Goal: Task Accomplishment & Management: Manage account settings

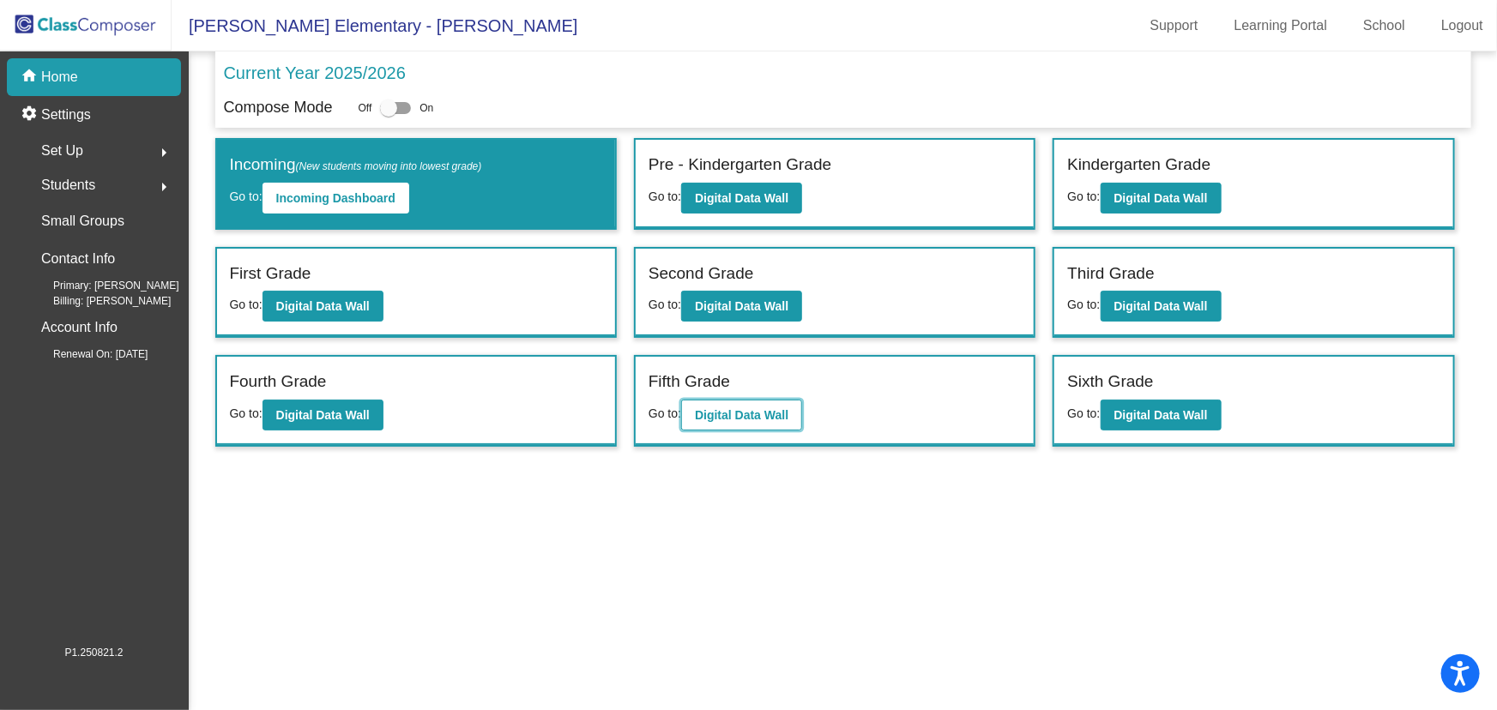
click at [770, 411] on b "Digital Data Wall" at bounding box center [742, 415] width 94 height 14
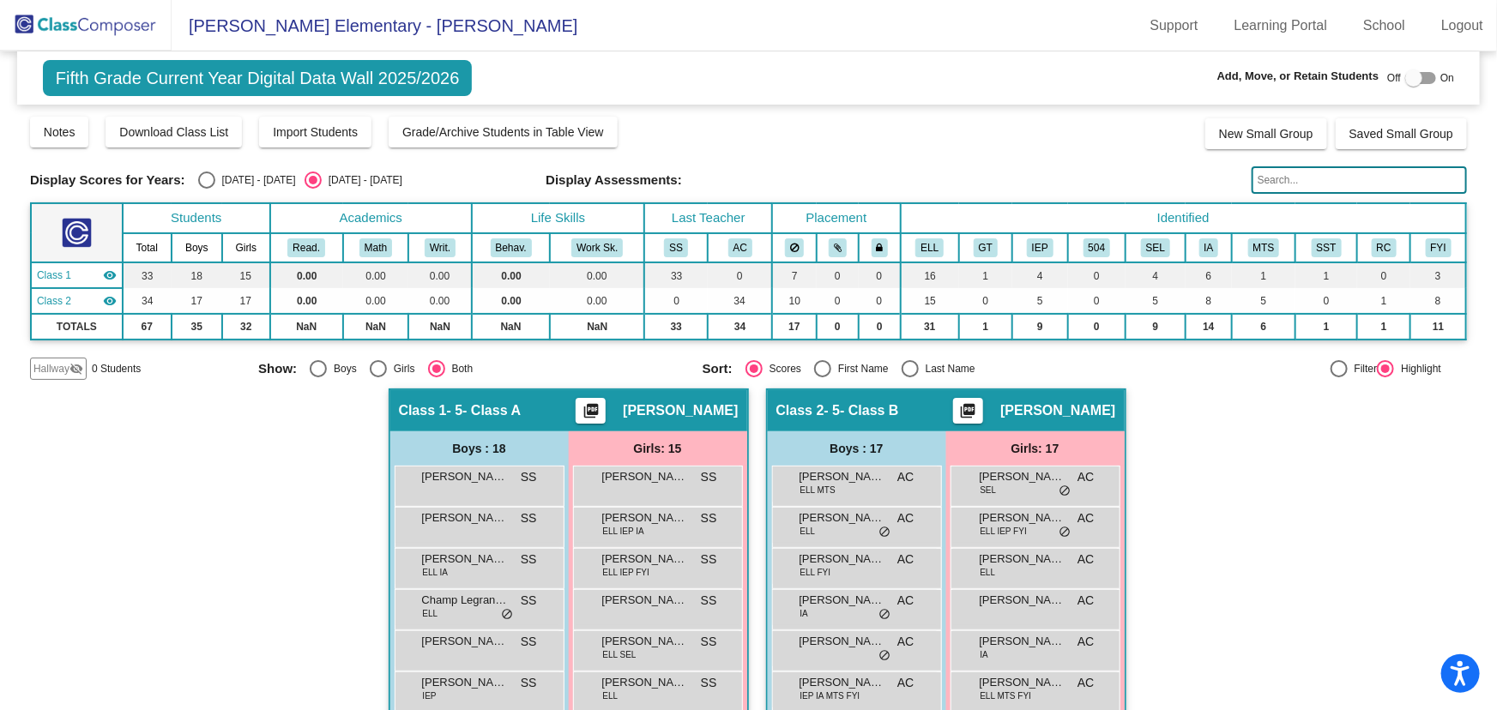
click at [1405, 77] on div at bounding box center [1413, 77] width 17 height 17
checkbox input "true"
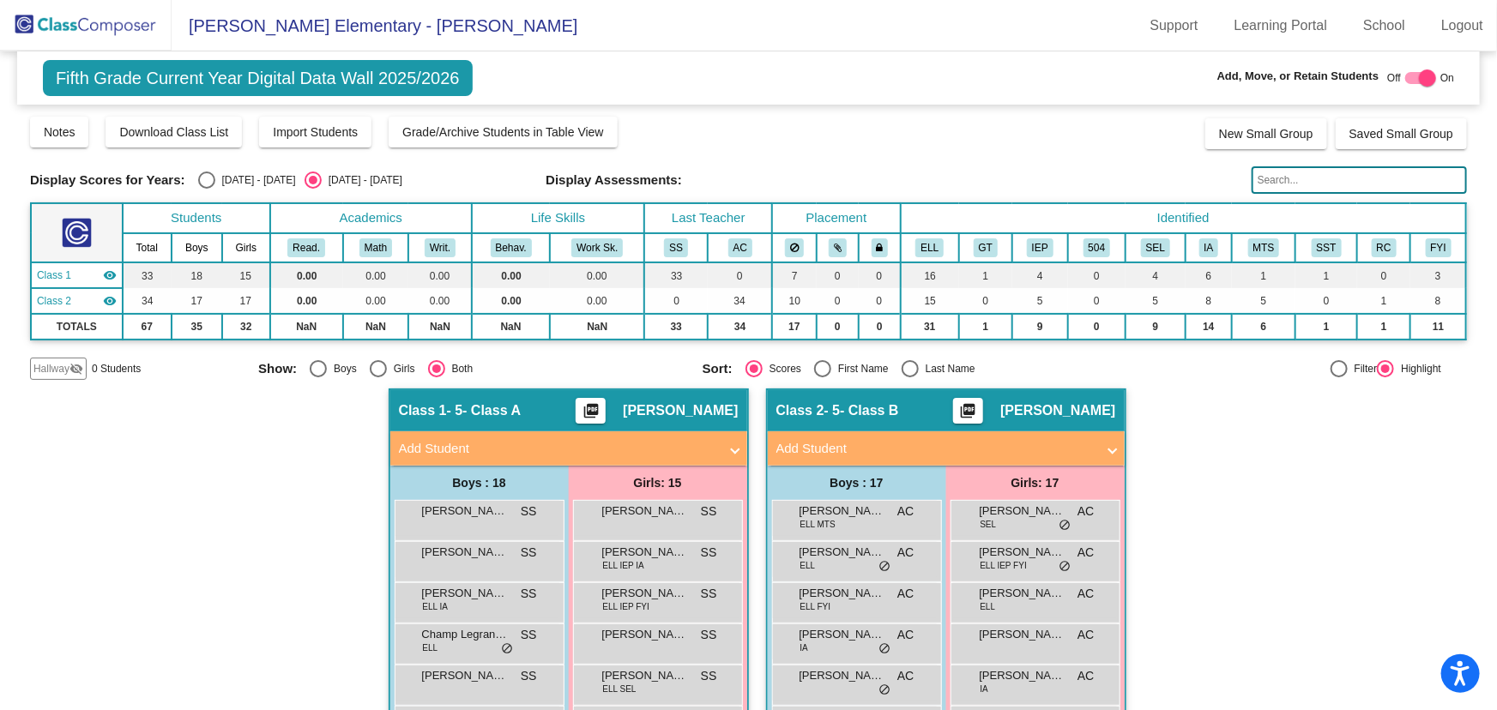
click at [94, 23] on img at bounding box center [86, 25] width 172 height 51
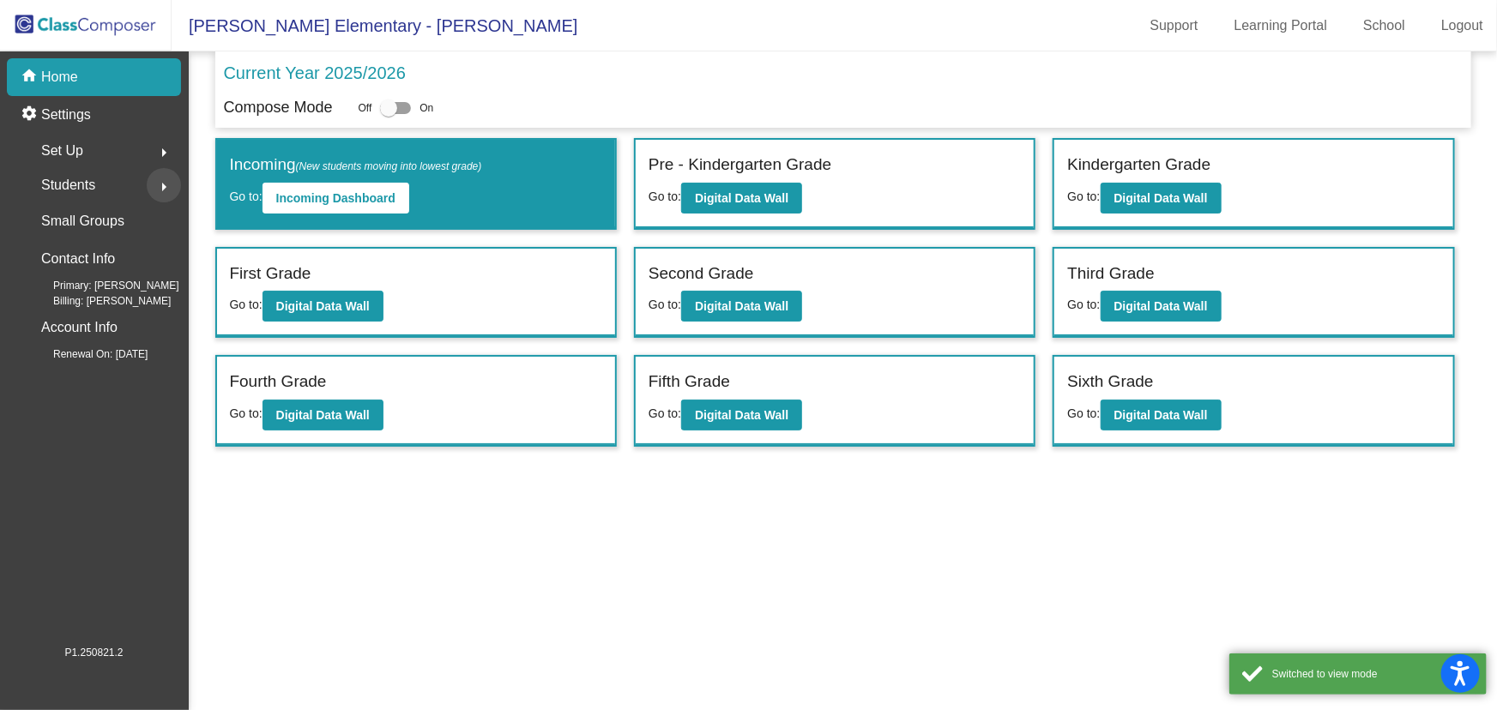
click at [159, 186] on mat-icon "arrow_right" at bounding box center [164, 187] width 21 height 21
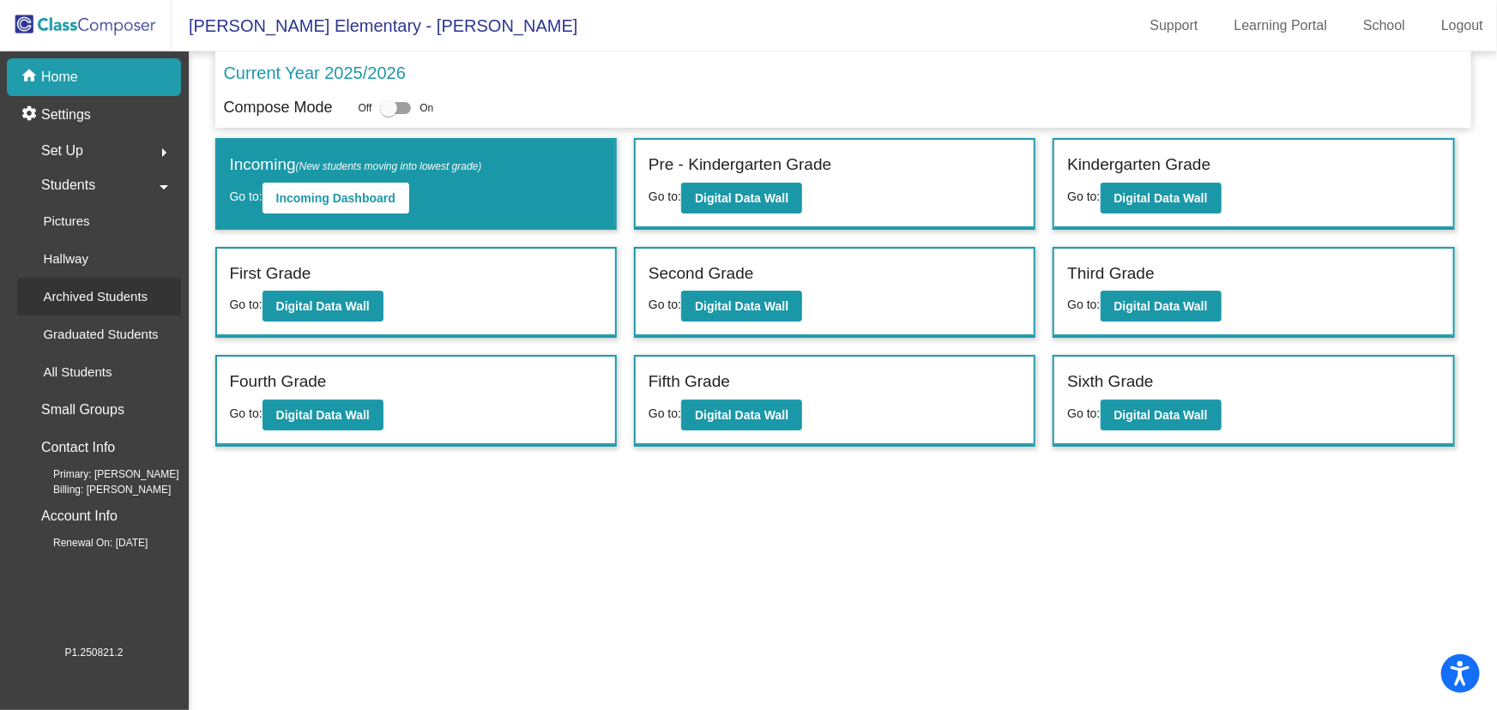
click at [87, 287] on p "Archived Students" at bounding box center [95, 297] width 105 height 21
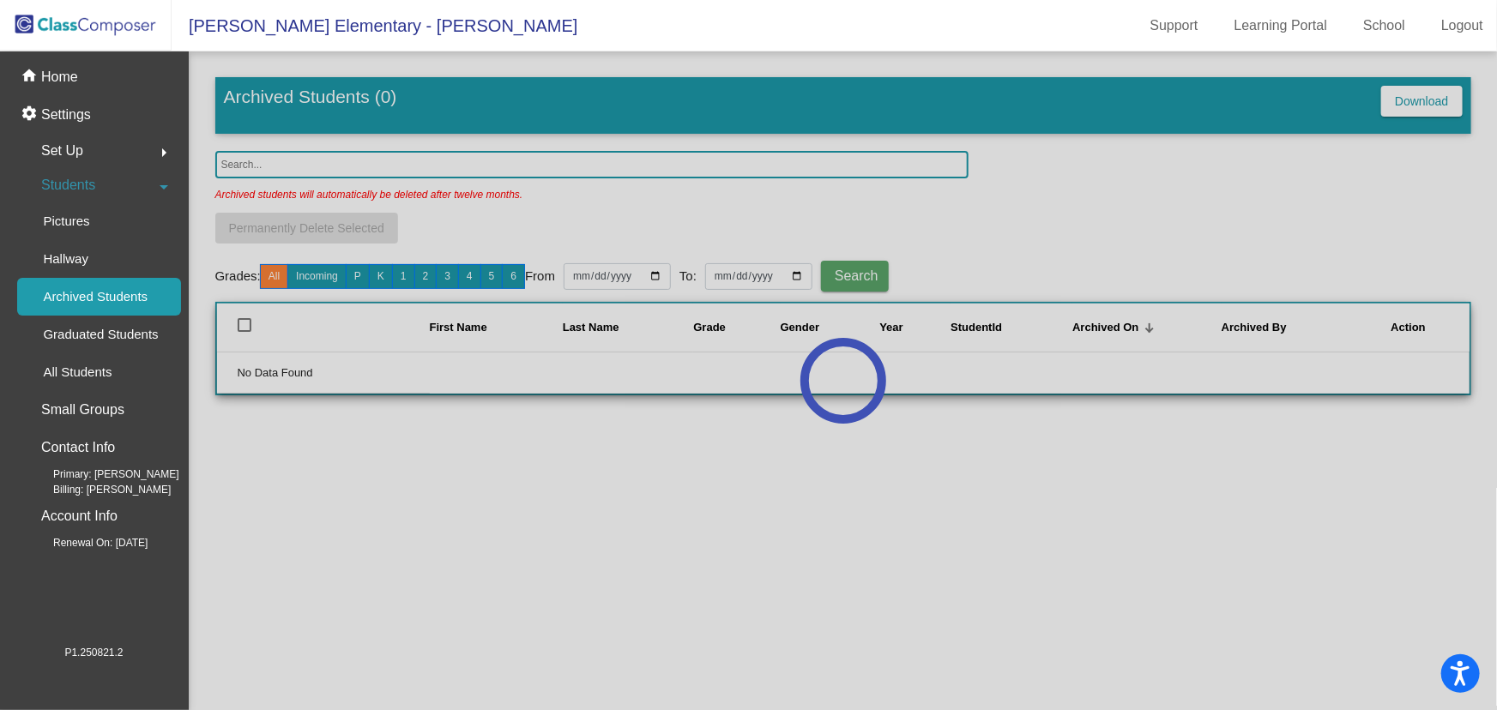
click at [292, 166] on div at bounding box center [843, 380] width 1308 height 659
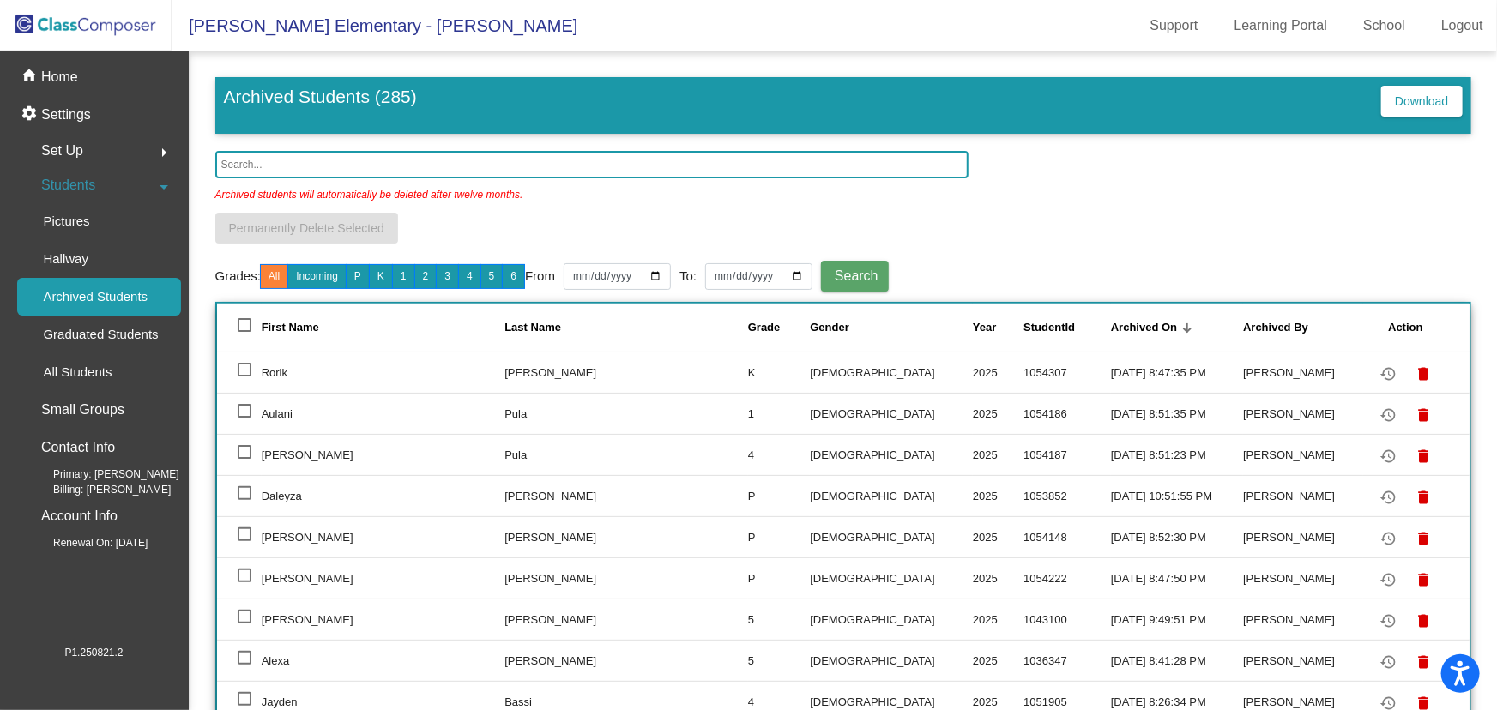
click at [282, 166] on input "text" at bounding box center [591, 164] width 753 height 27
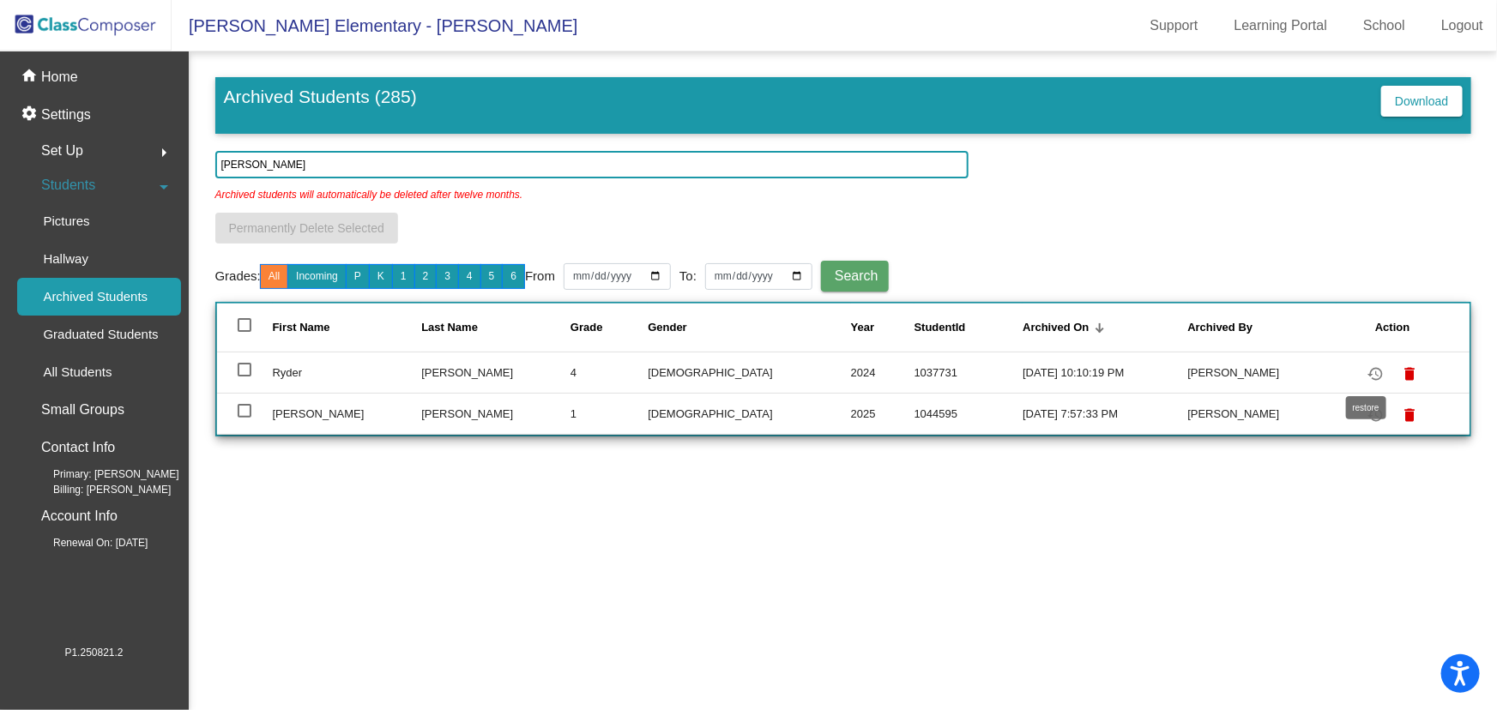
type input "[PERSON_NAME]"
click at [1369, 373] on mat-icon "restore" at bounding box center [1375, 374] width 21 height 21
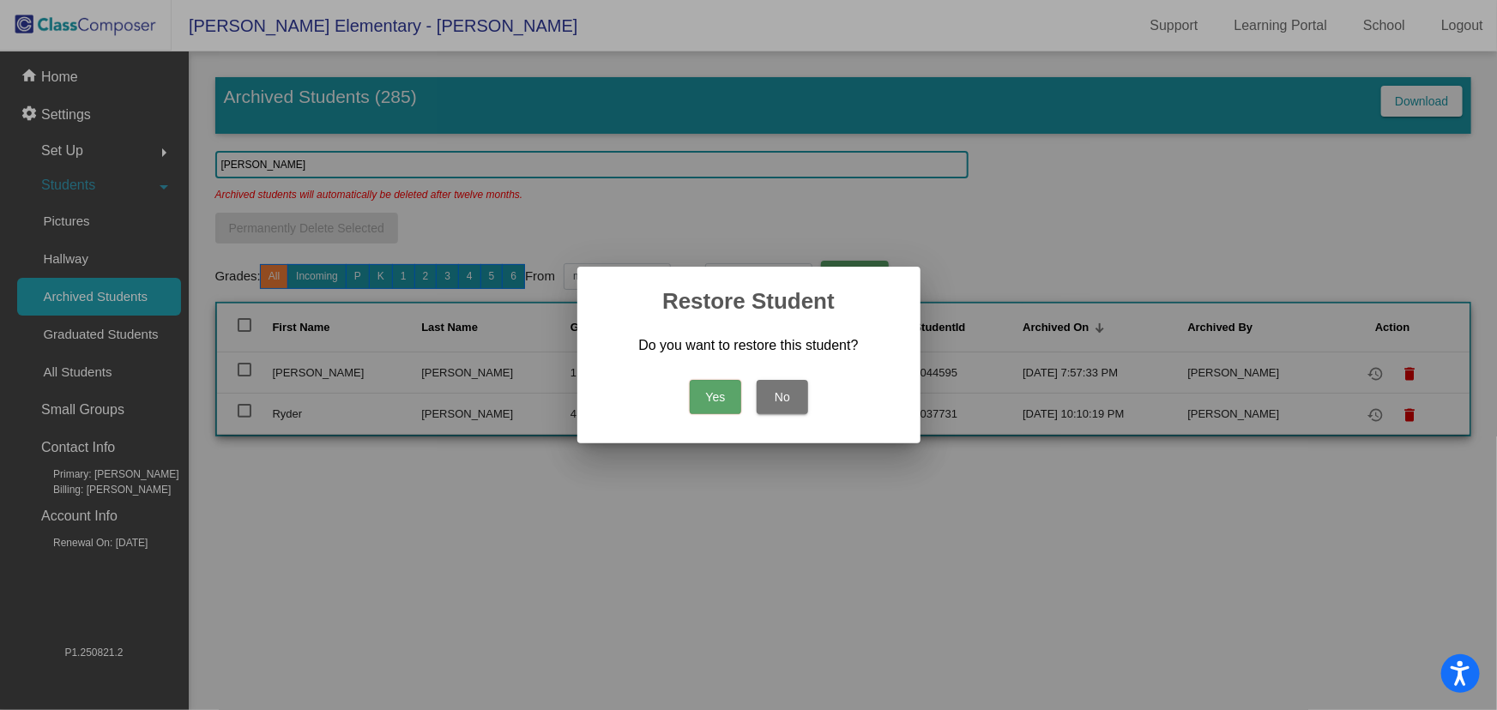
click at [722, 394] on button "Yes" at bounding box center [715, 397] width 51 height 34
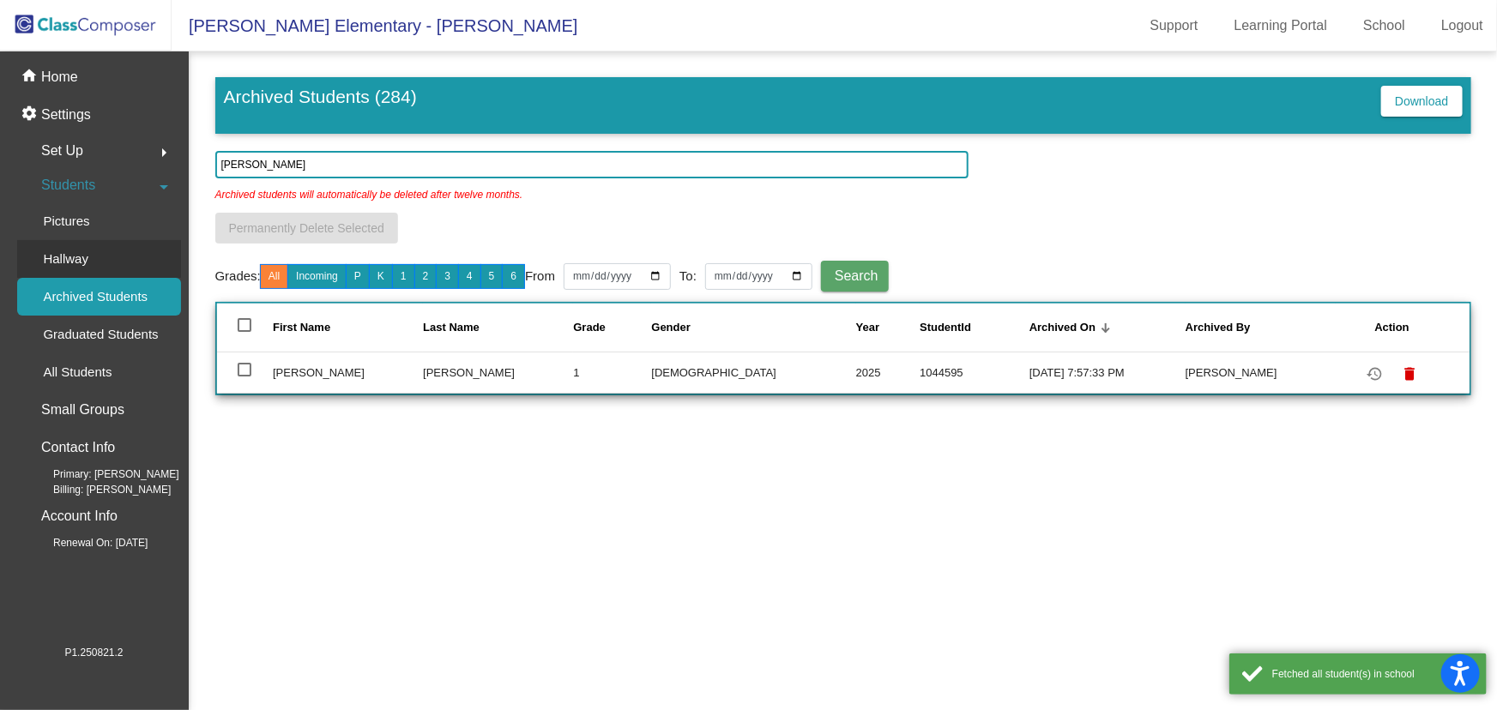
click at [83, 266] on p "Hallway" at bounding box center [65, 259] width 45 height 21
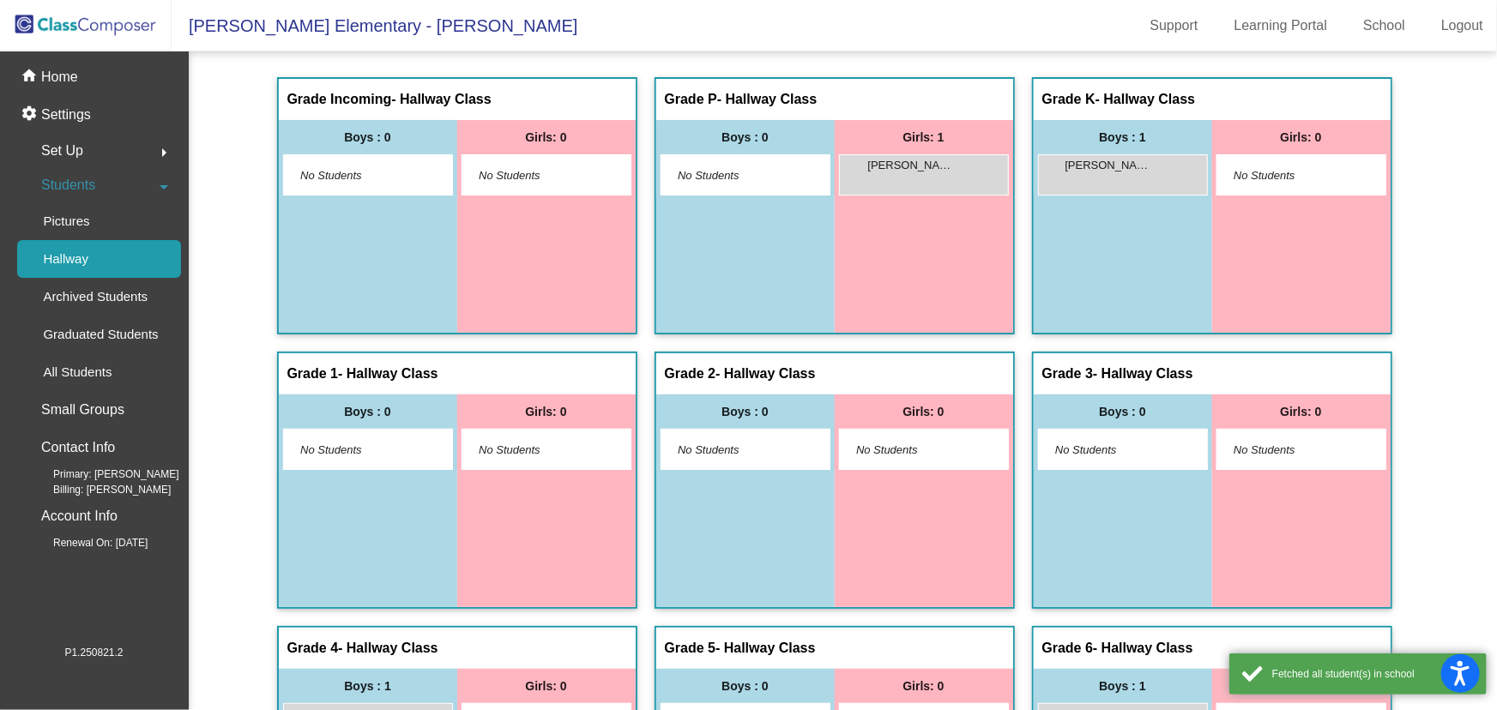
scroll to position [190, 0]
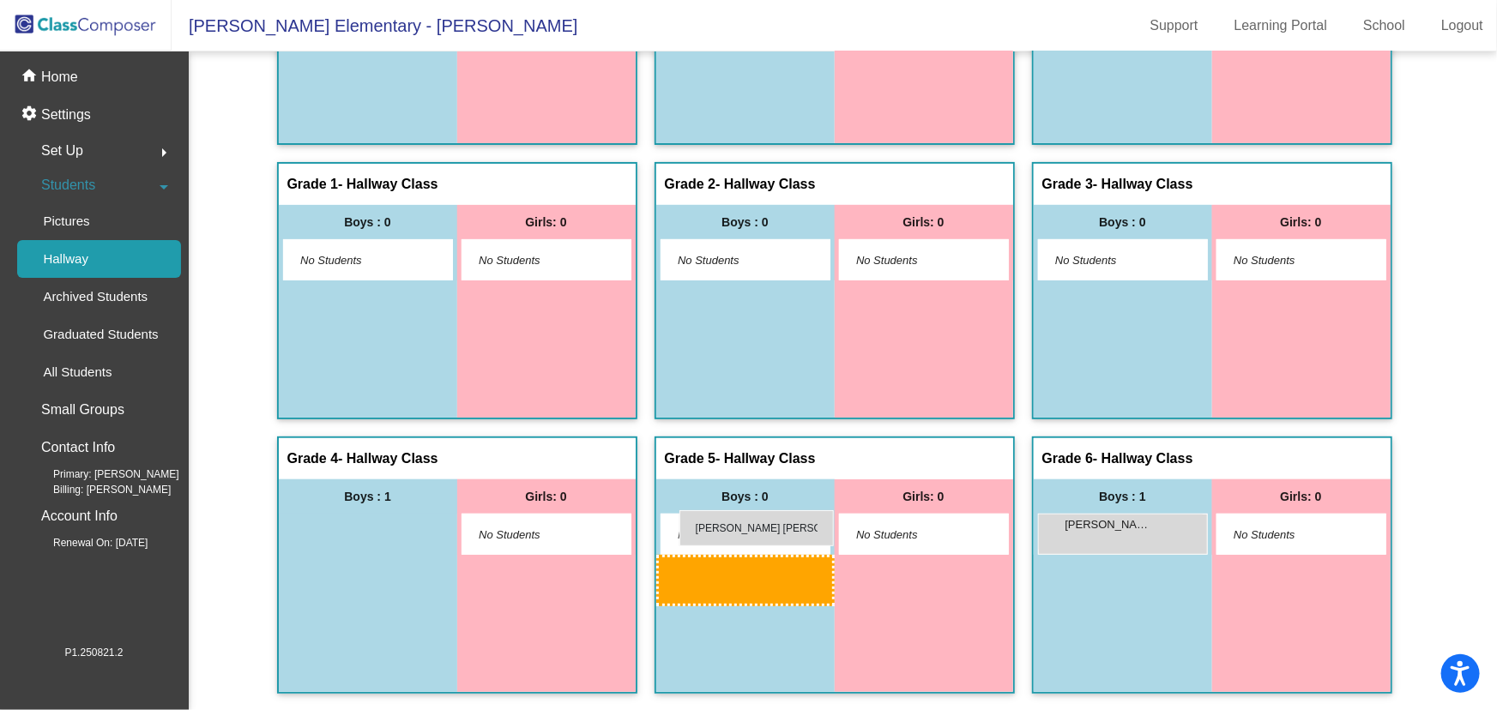
drag, startPoint x: 371, startPoint y: 523, endPoint x: 679, endPoint y: 510, distance: 308.3
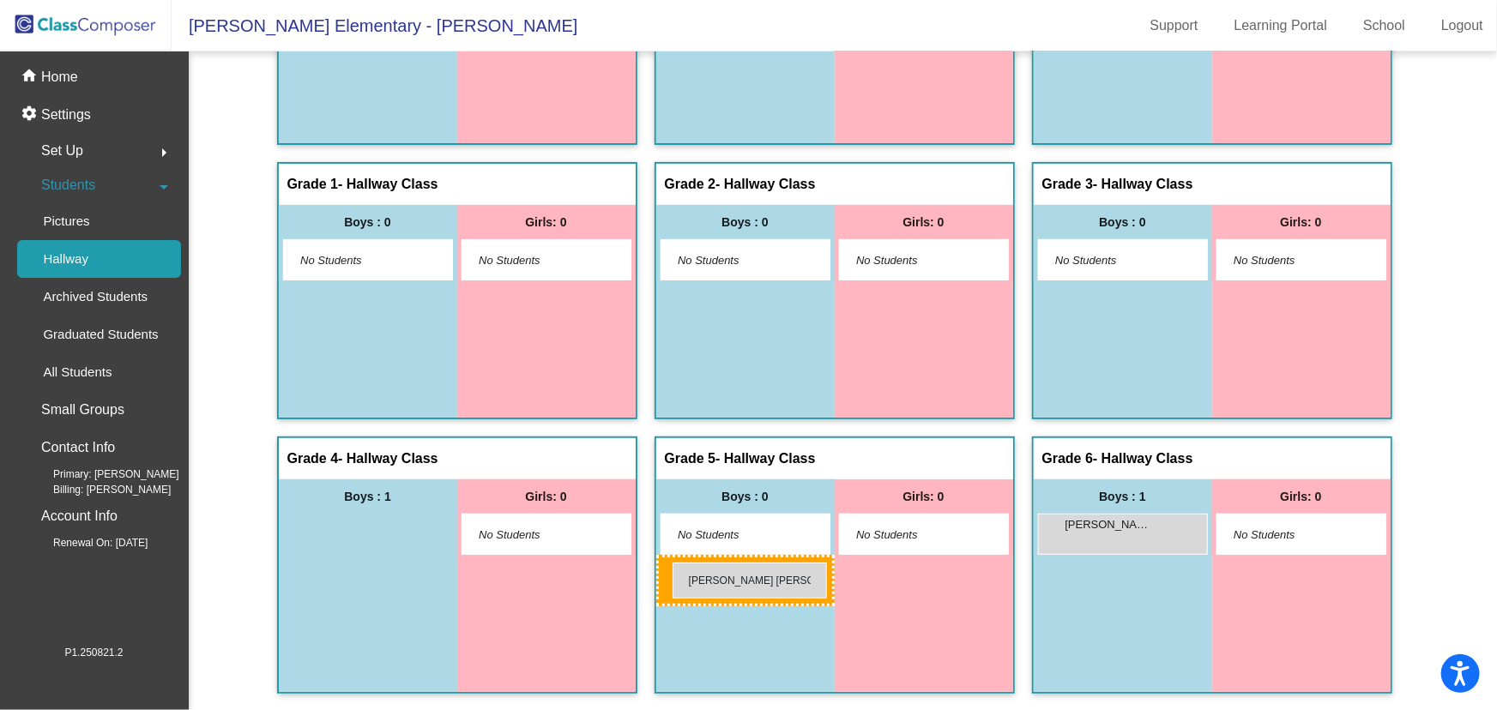
drag, startPoint x: 341, startPoint y: 537, endPoint x: 673, endPoint y: 563, distance: 332.2
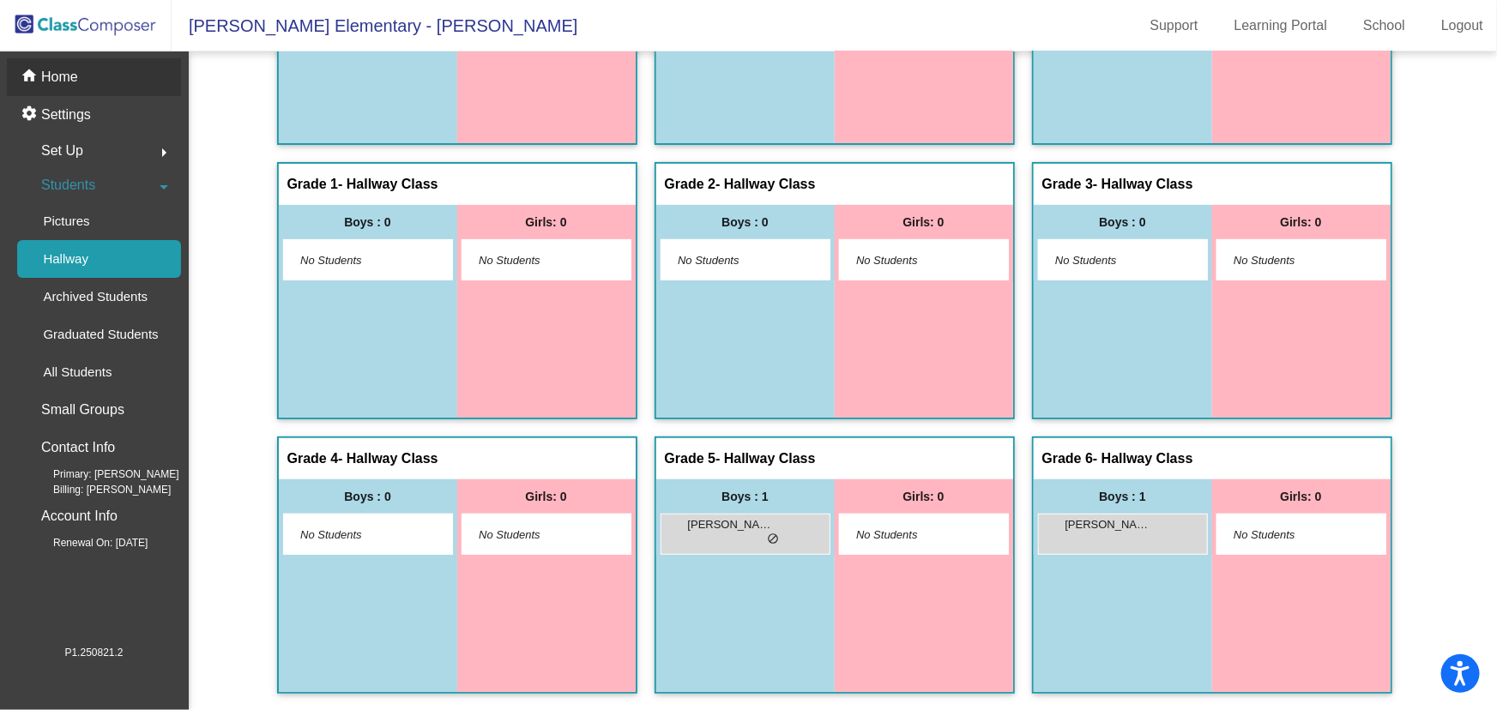
click at [61, 69] on p "Home" at bounding box center [59, 77] width 37 height 21
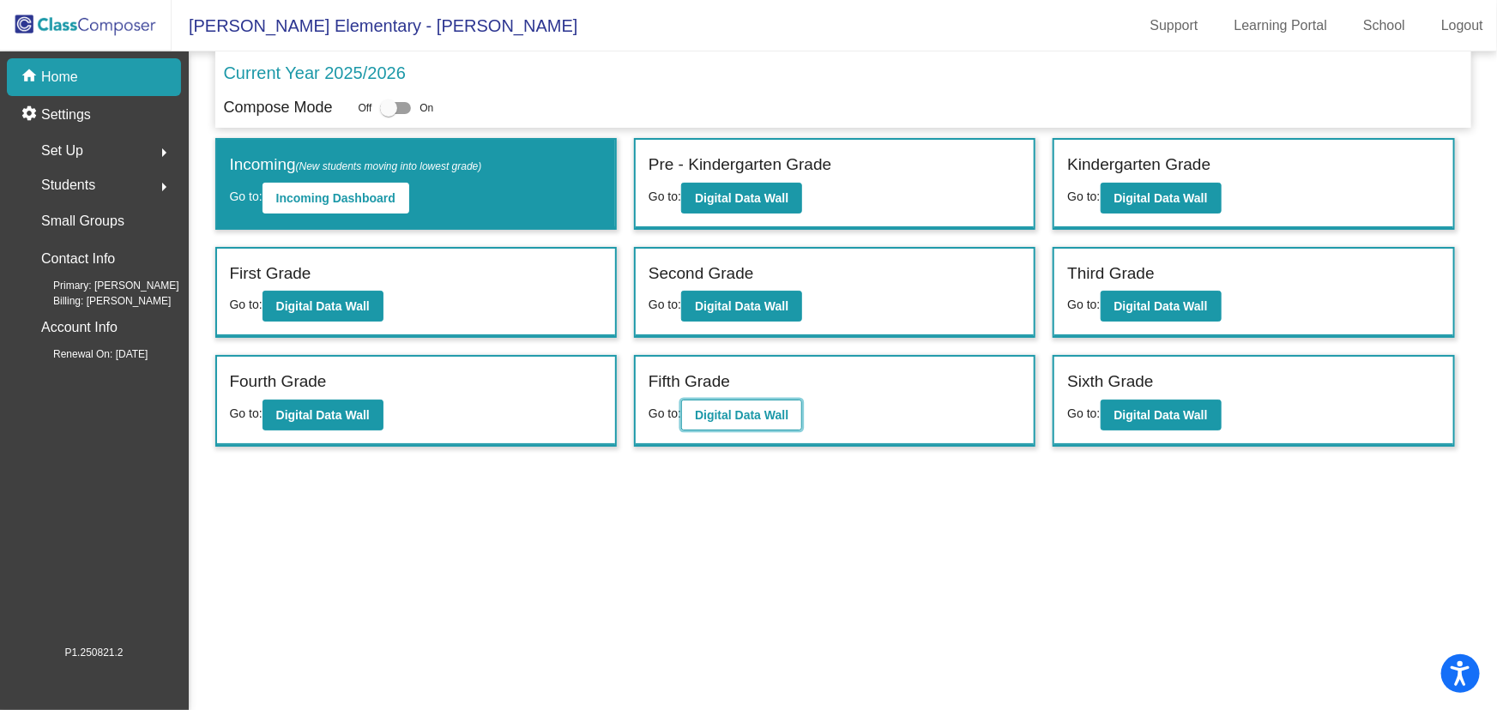
click at [747, 410] on b "Digital Data Wall" at bounding box center [742, 415] width 94 height 14
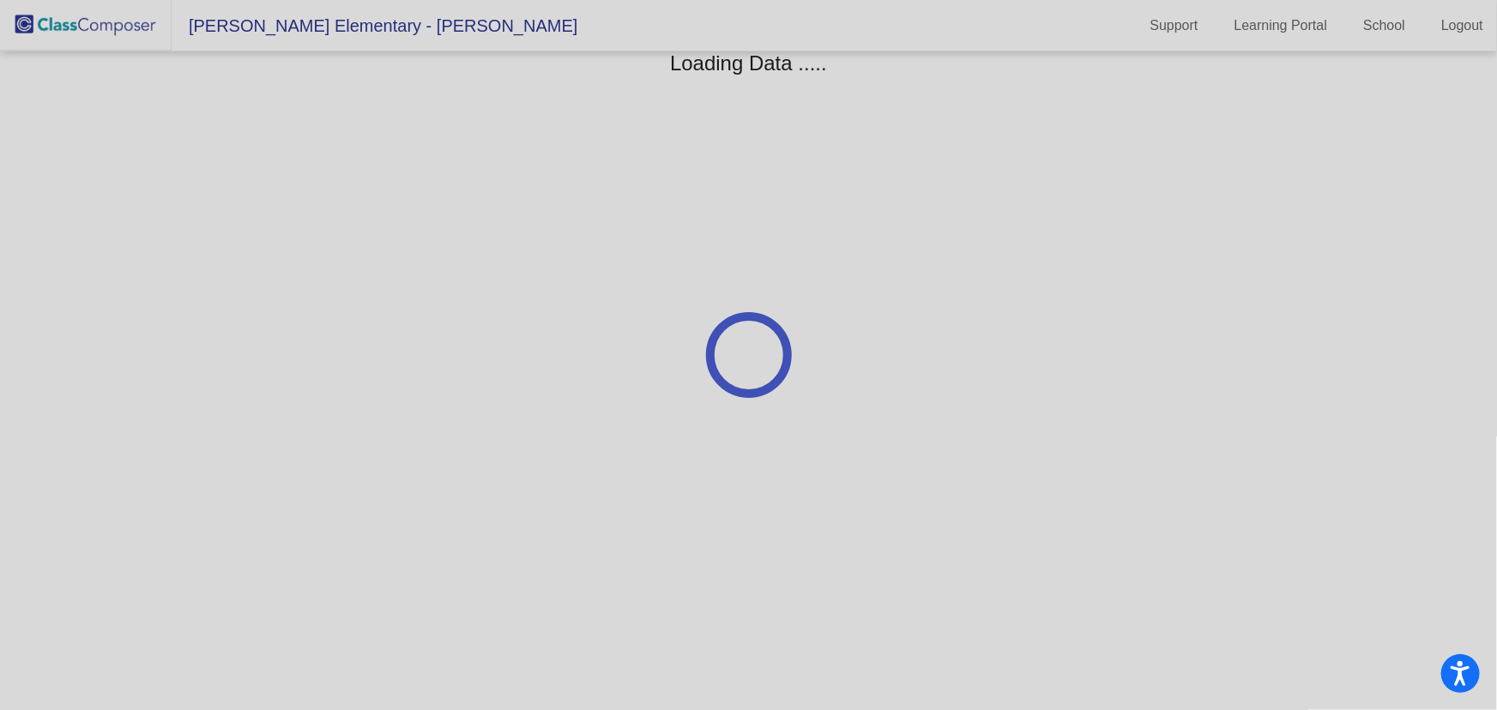
click at [747, 410] on div at bounding box center [748, 355] width 1497 height 710
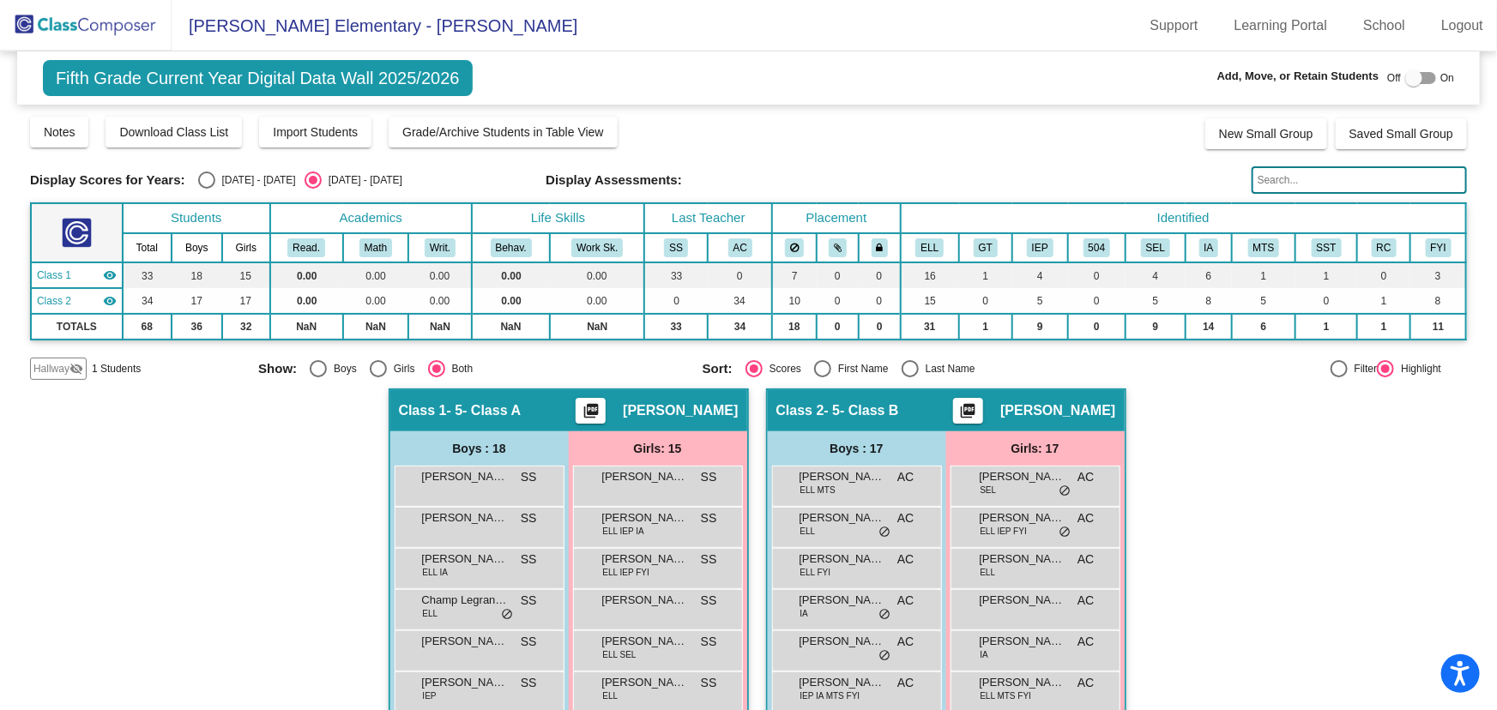
click at [52, 372] on span "Hallway" at bounding box center [51, 368] width 36 height 15
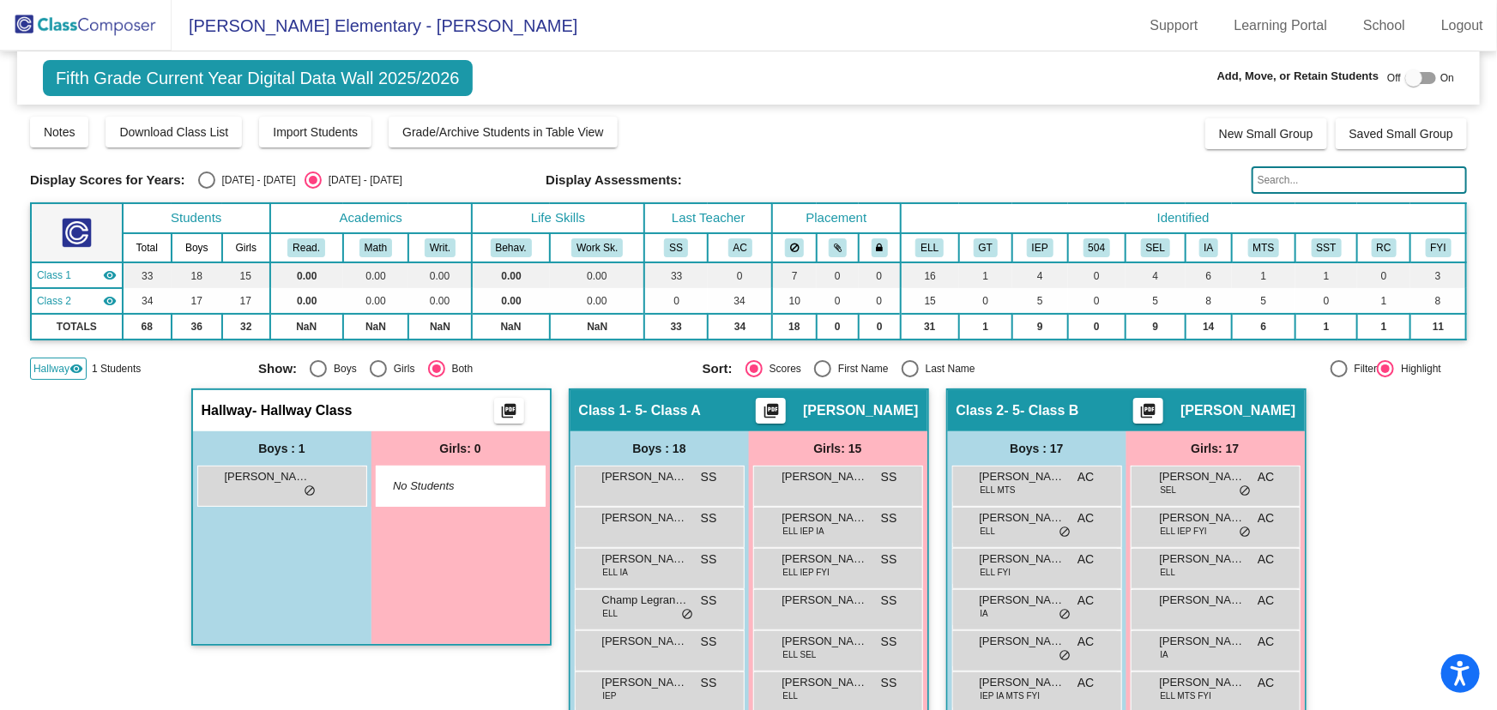
click at [134, 21] on img at bounding box center [86, 25] width 172 height 51
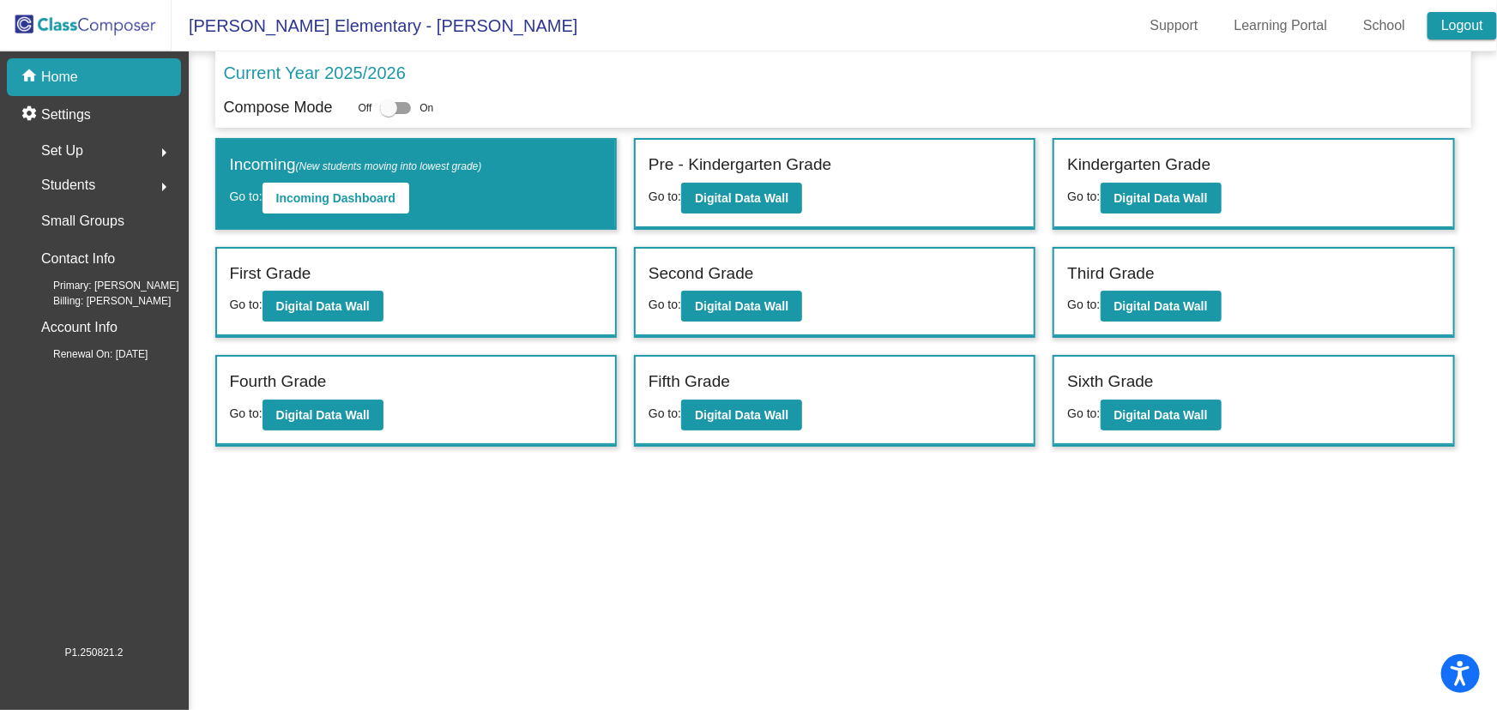
click at [1472, 21] on link "Logout" at bounding box center [1462, 25] width 69 height 27
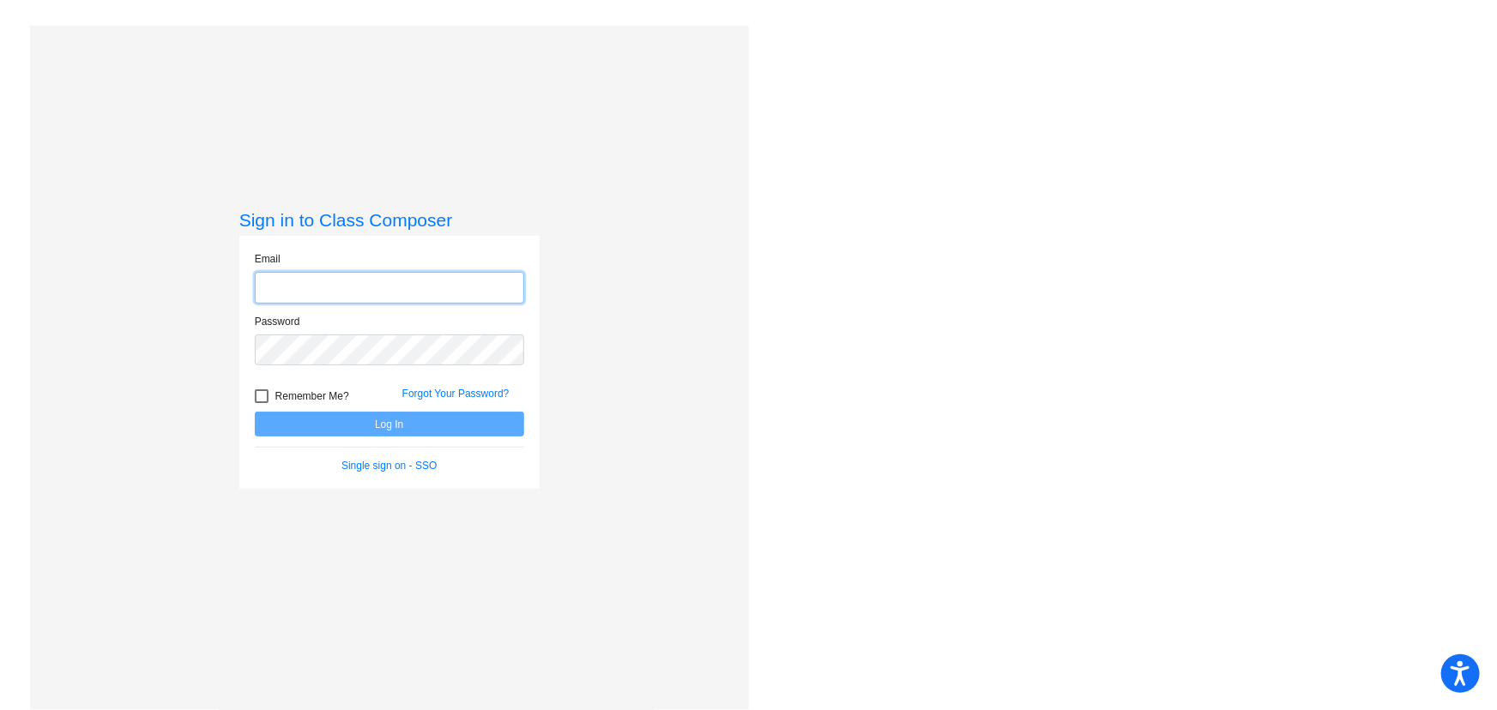
type input "[EMAIL_ADDRESS][DOMAIN_NAME]"
